Goal: Transaction & Acquisition: Purchase product/service

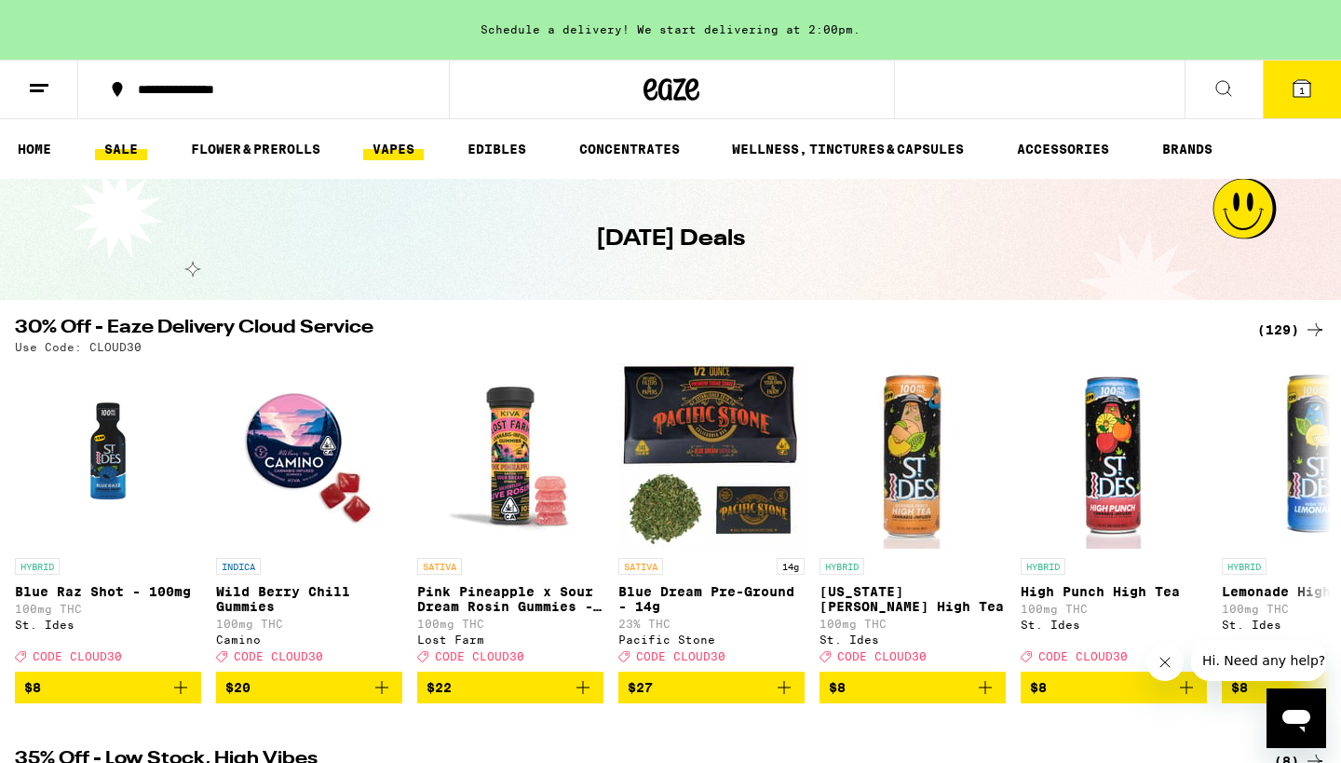
click at [385, 150] on link "VAPES" at bounding box center [393, 149] width 61 height 22
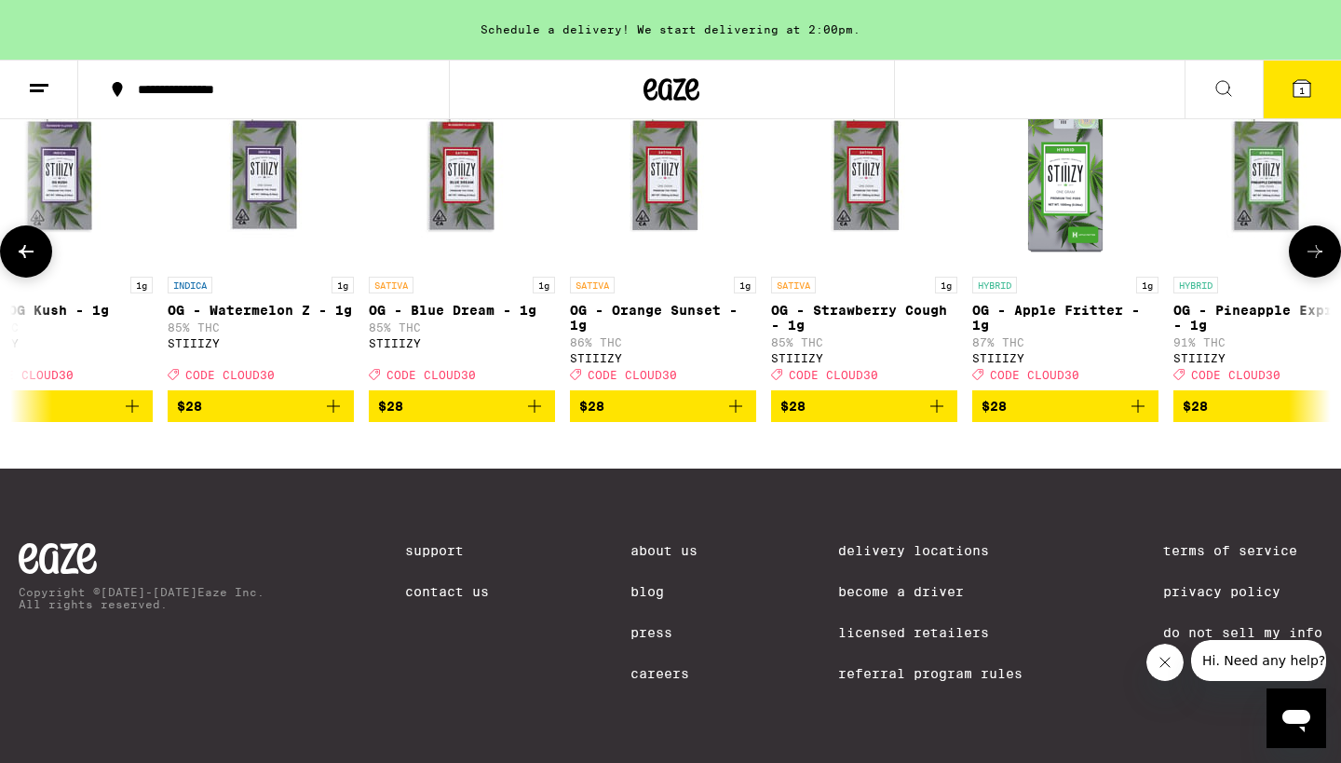
scroll to position [0, 2262]
click at [534, 399] on icon "Add to bag" at bounding box center [533, 405] width 13 height 13
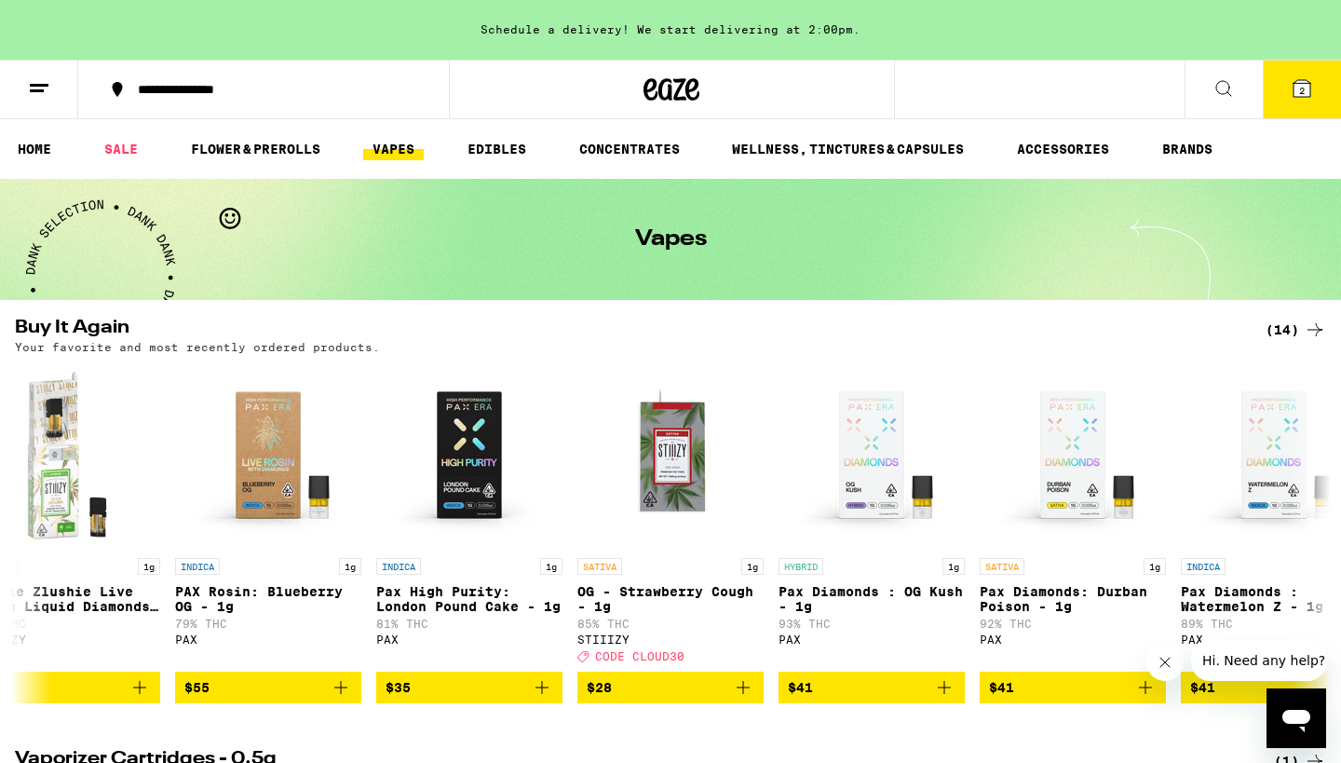
scroll to position [0, 0]
click at [821, 142] on link "WELLNESS, TINCTURES & CAPSULES" at bounding box center [848, 149] width 250 height 22
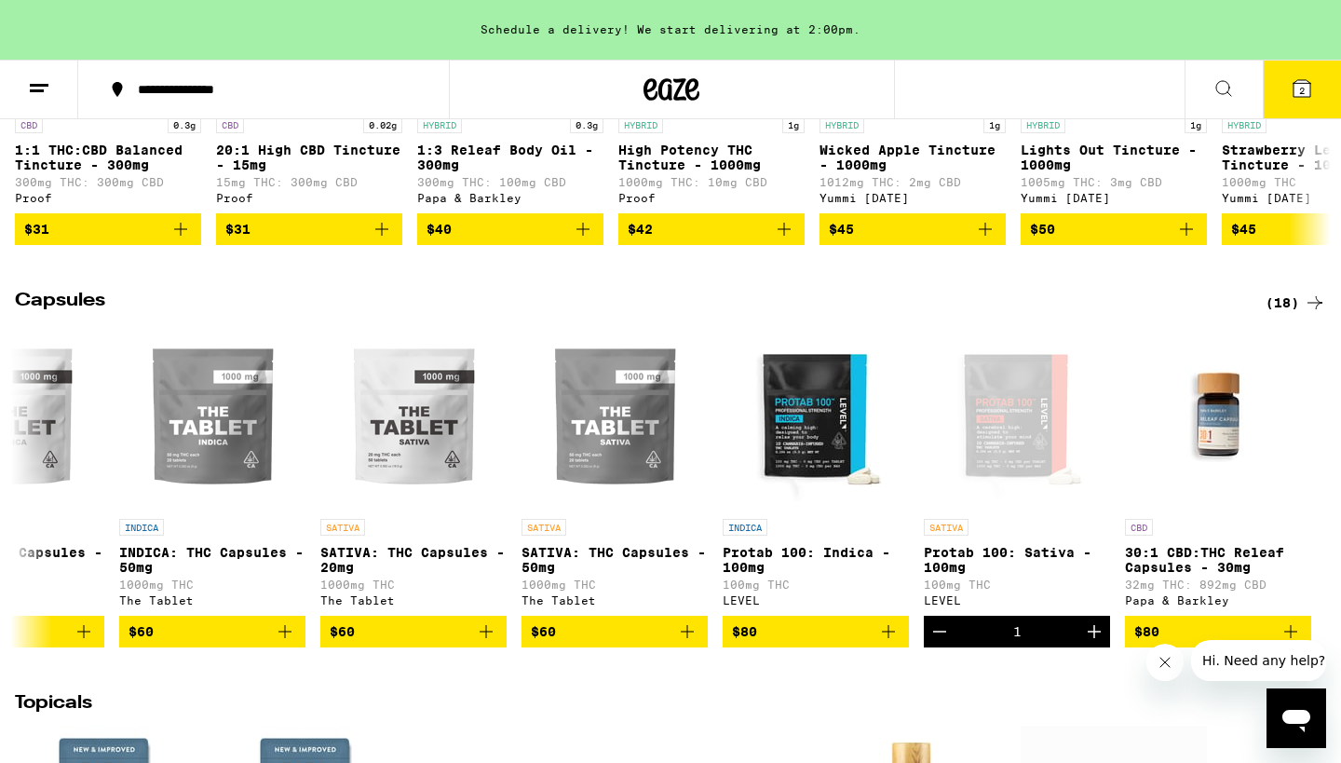
scroll to position [0, 2309]
click at [1161, 660] on icon "Close message from company" at bounding box center [1164, 662] width 15 height 15
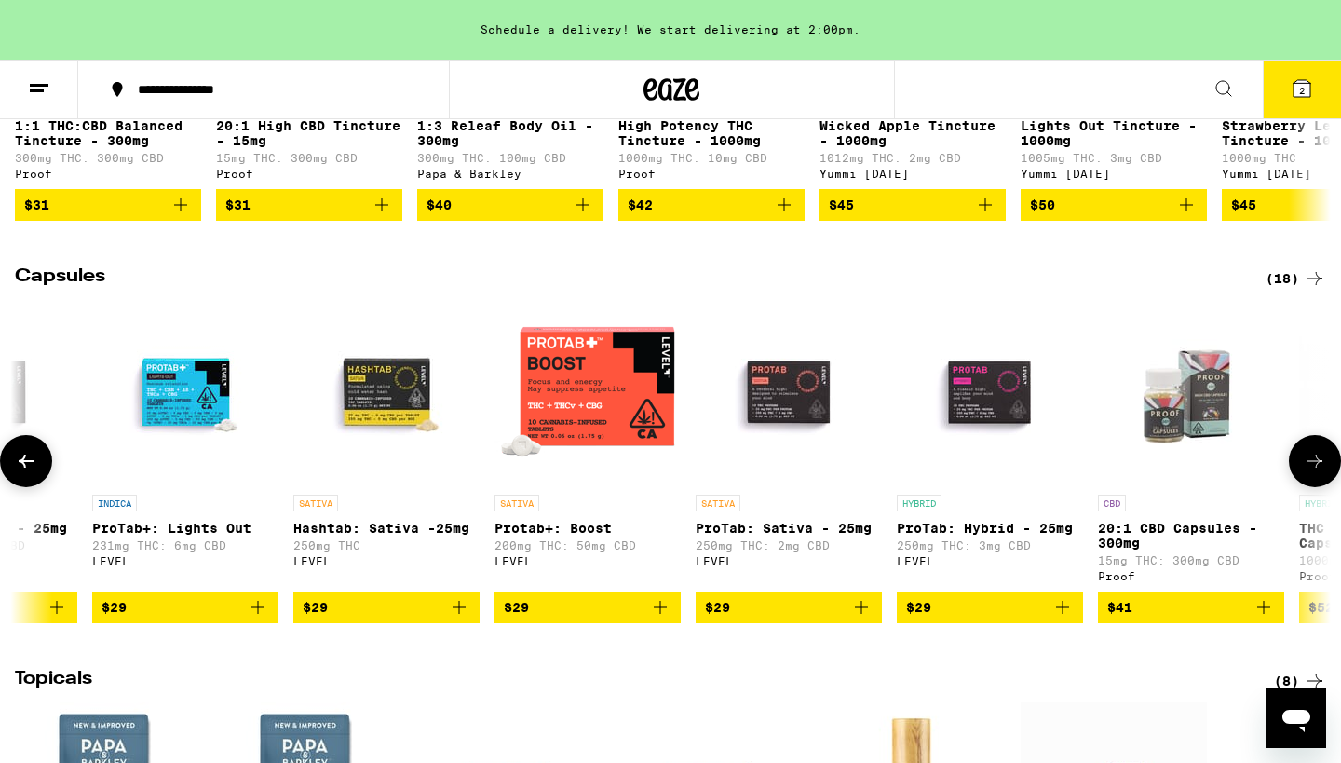
scroll to position [1286, 0]
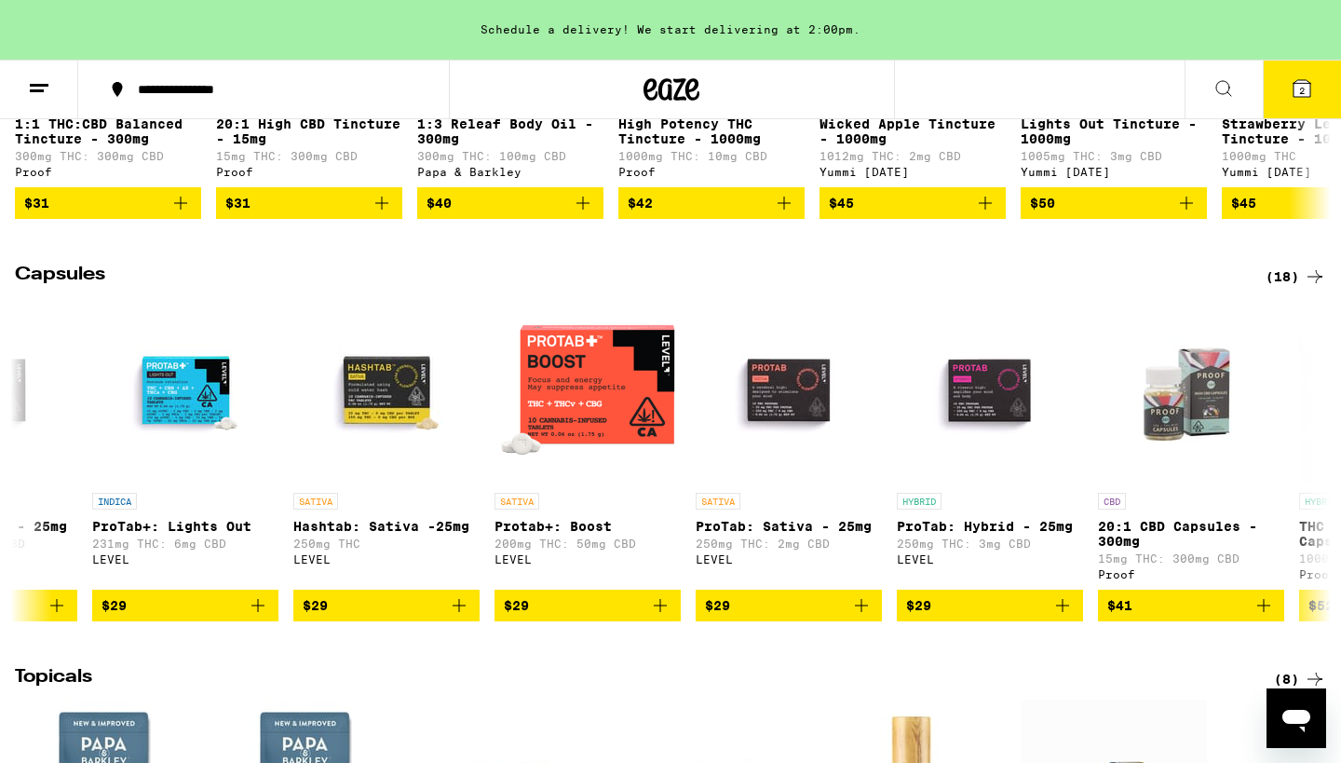
click at [1298, 89] on icon at bounding box center [1301, 88] width 17 height 17
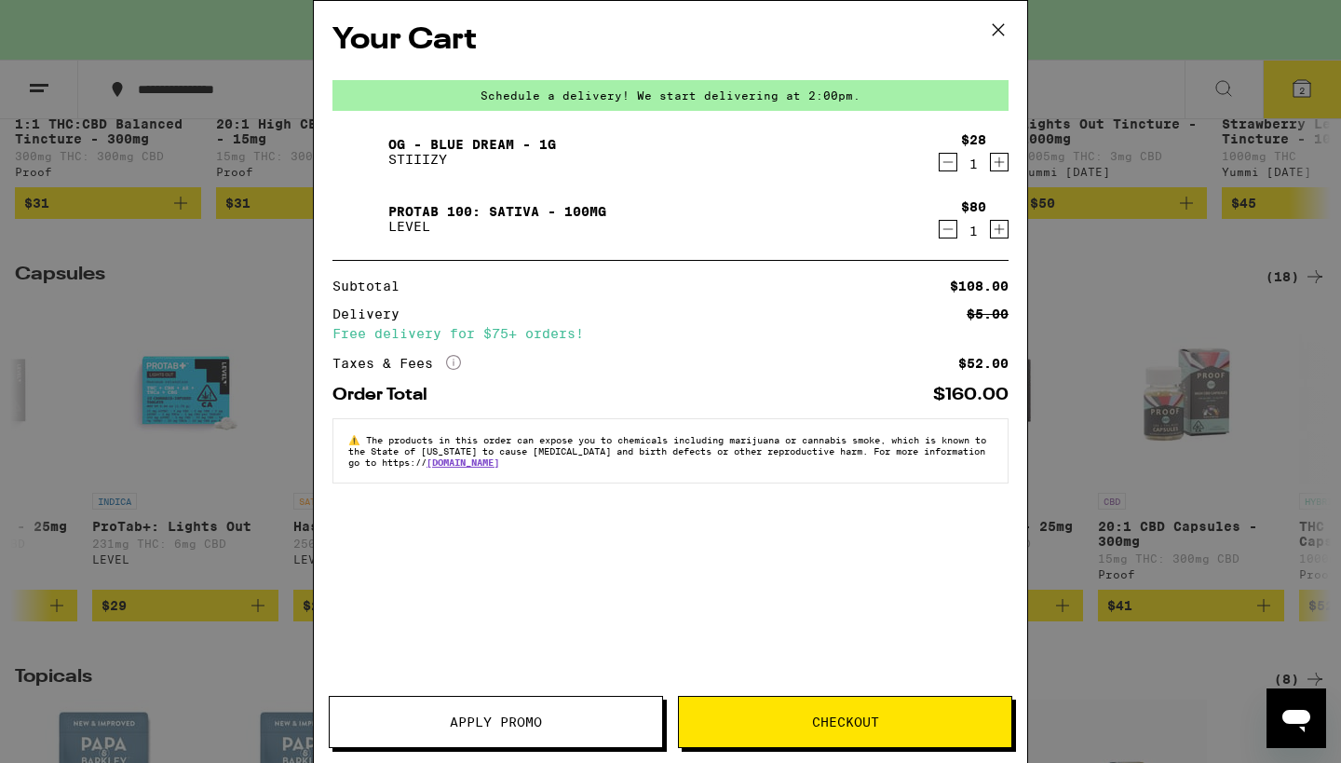
click at [945, 230] on icon "Decrement" at bounding box center [947, 229] width 17 height 22
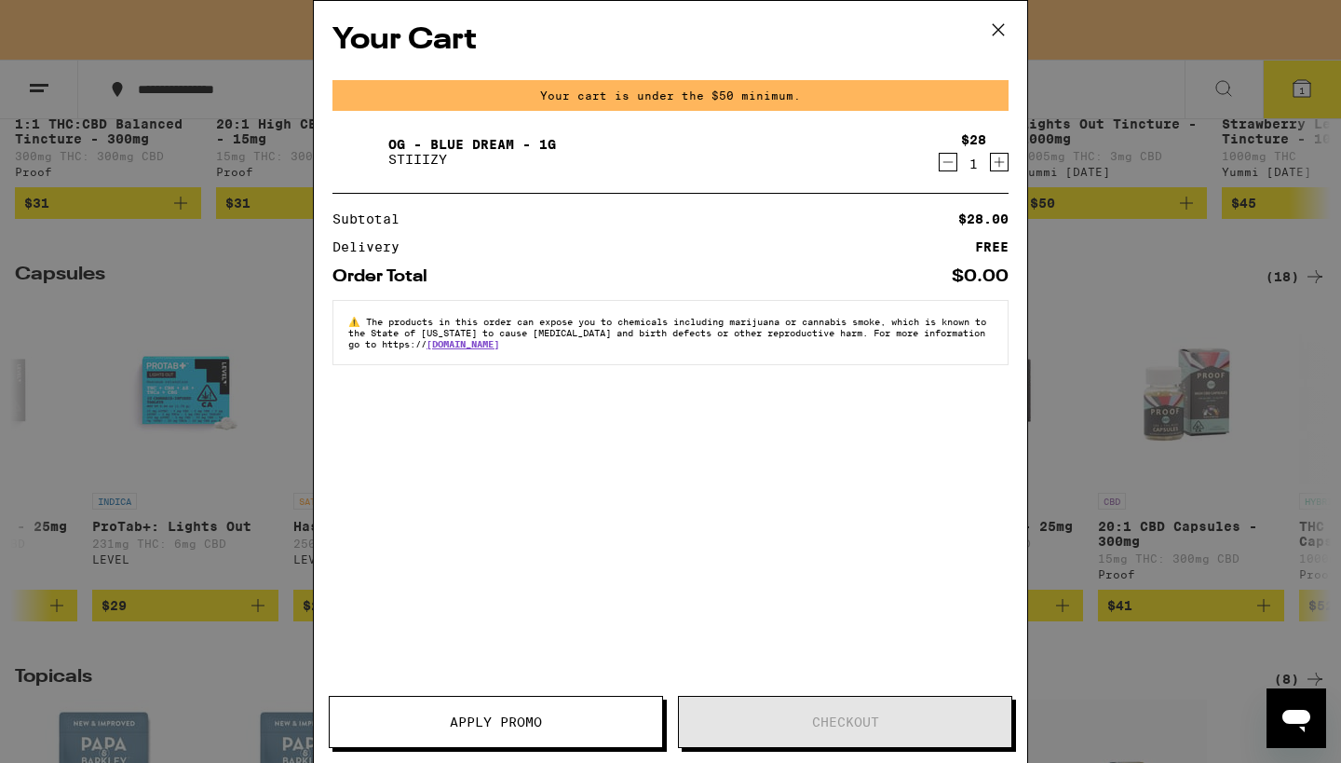
click at [944, 167] on icon "Decrement" at bounding box center [947, 162] width 17 height 22
